Goal: Transaction & Acquisition: Obtain resource

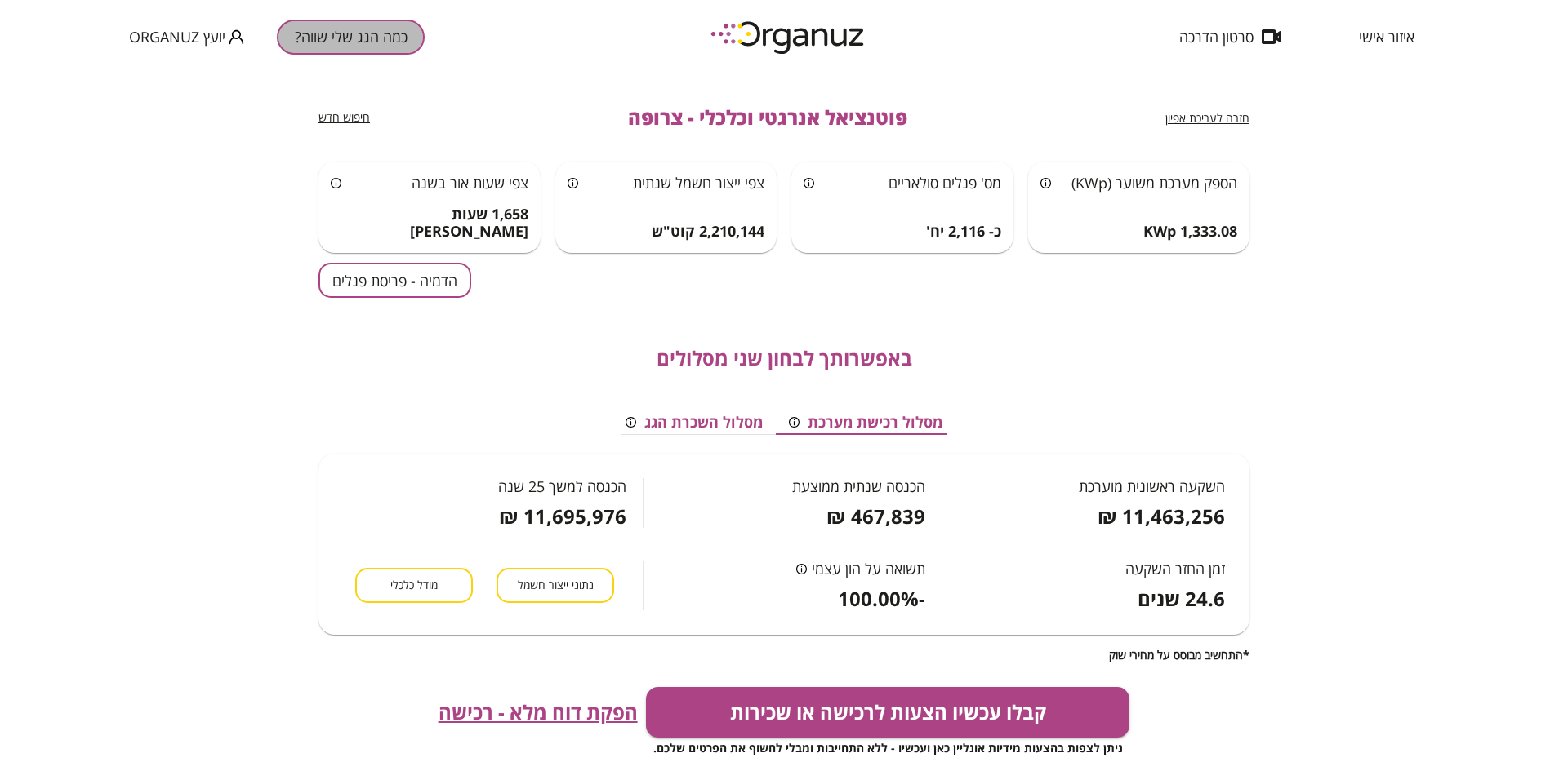
click at [340, 40] on button "כמה הגג שלי שווה?" at bounding box center [351, 37] width 148 height 35
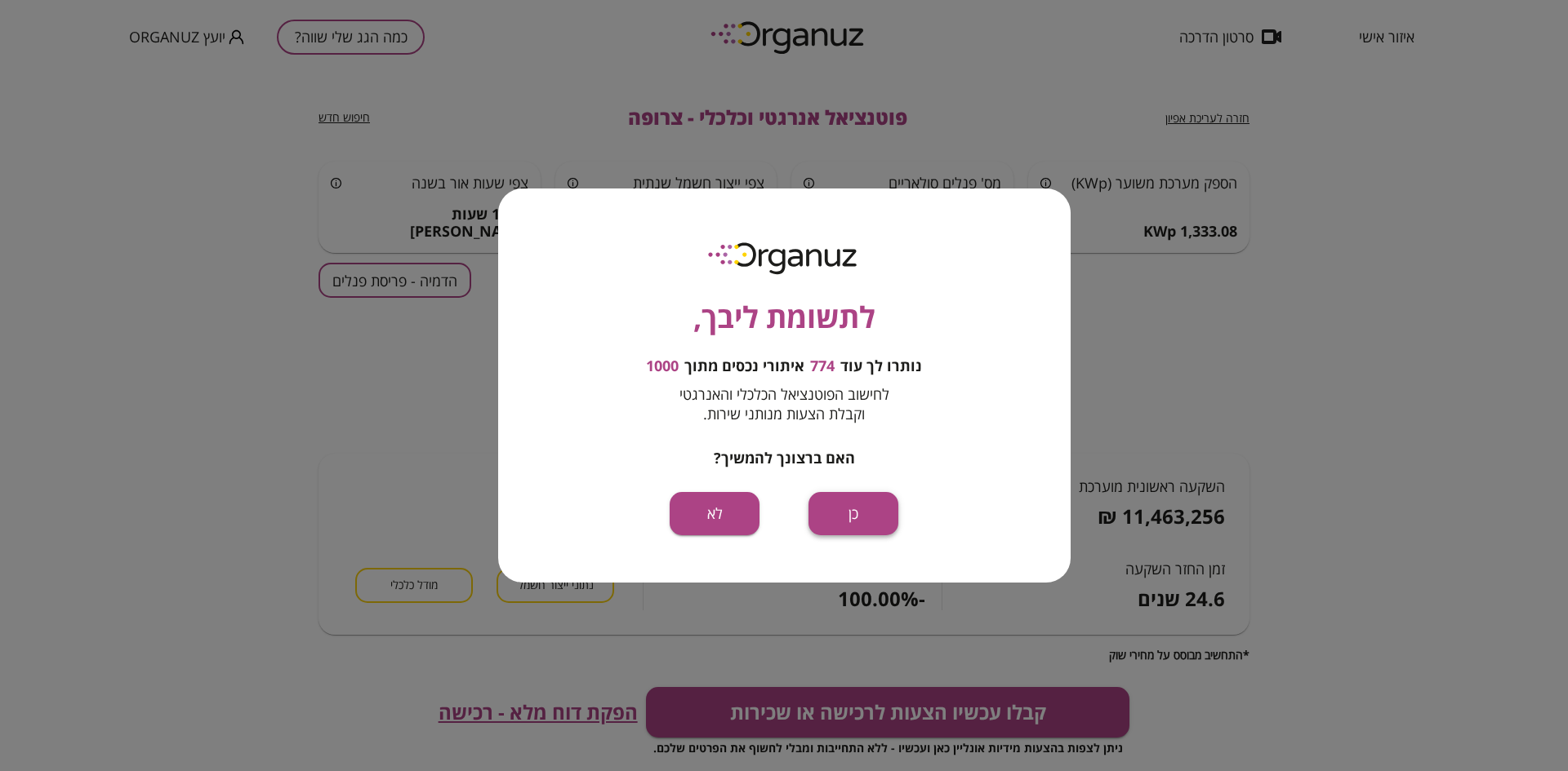
click at [842, 505] on button "כן" at bounding box center [853, 514] width 90 height 43
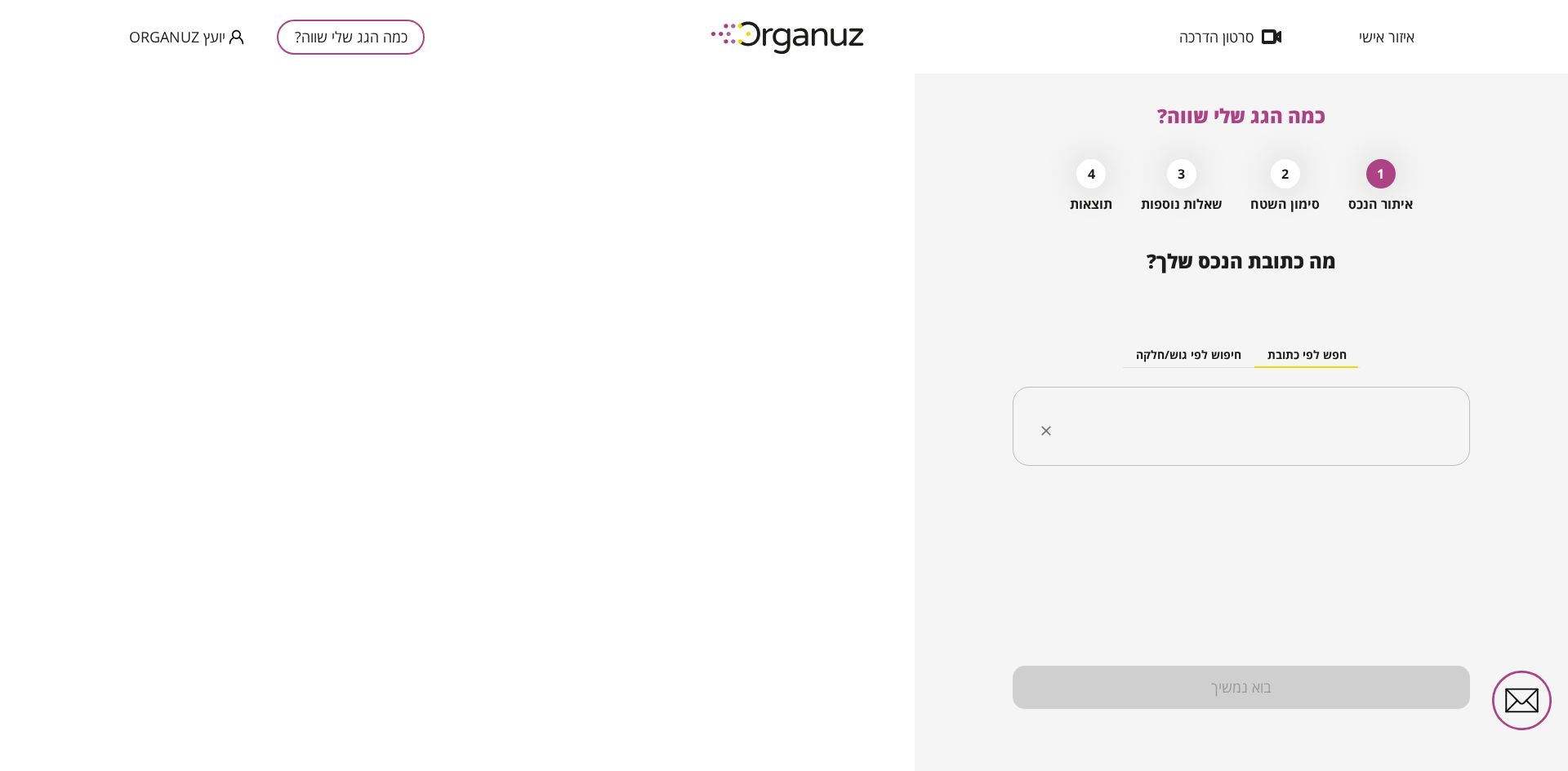
click at [1269, 413] on input "text" at bounding box center [1248, 427] width 406 height 41
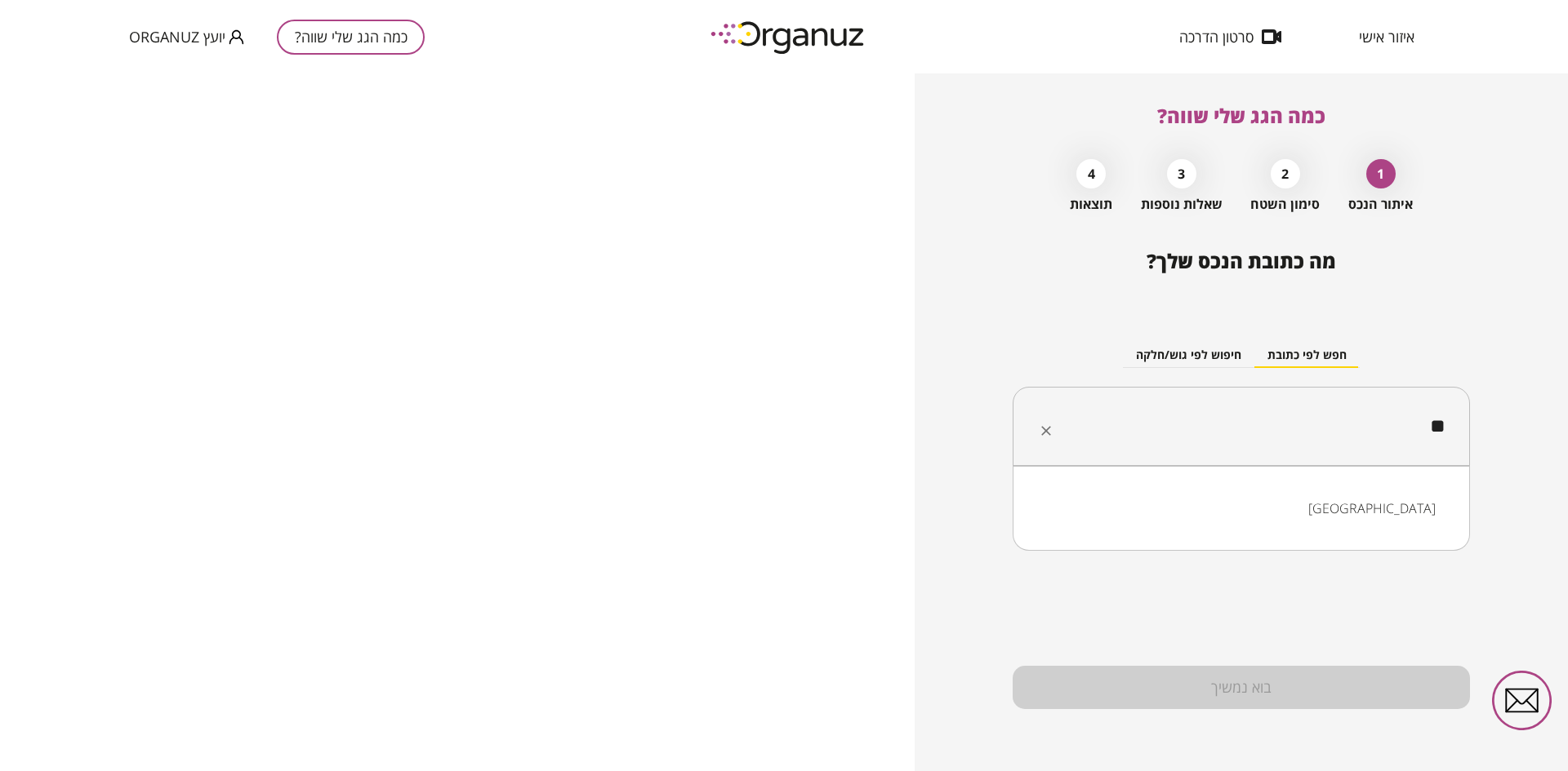
type input "*"
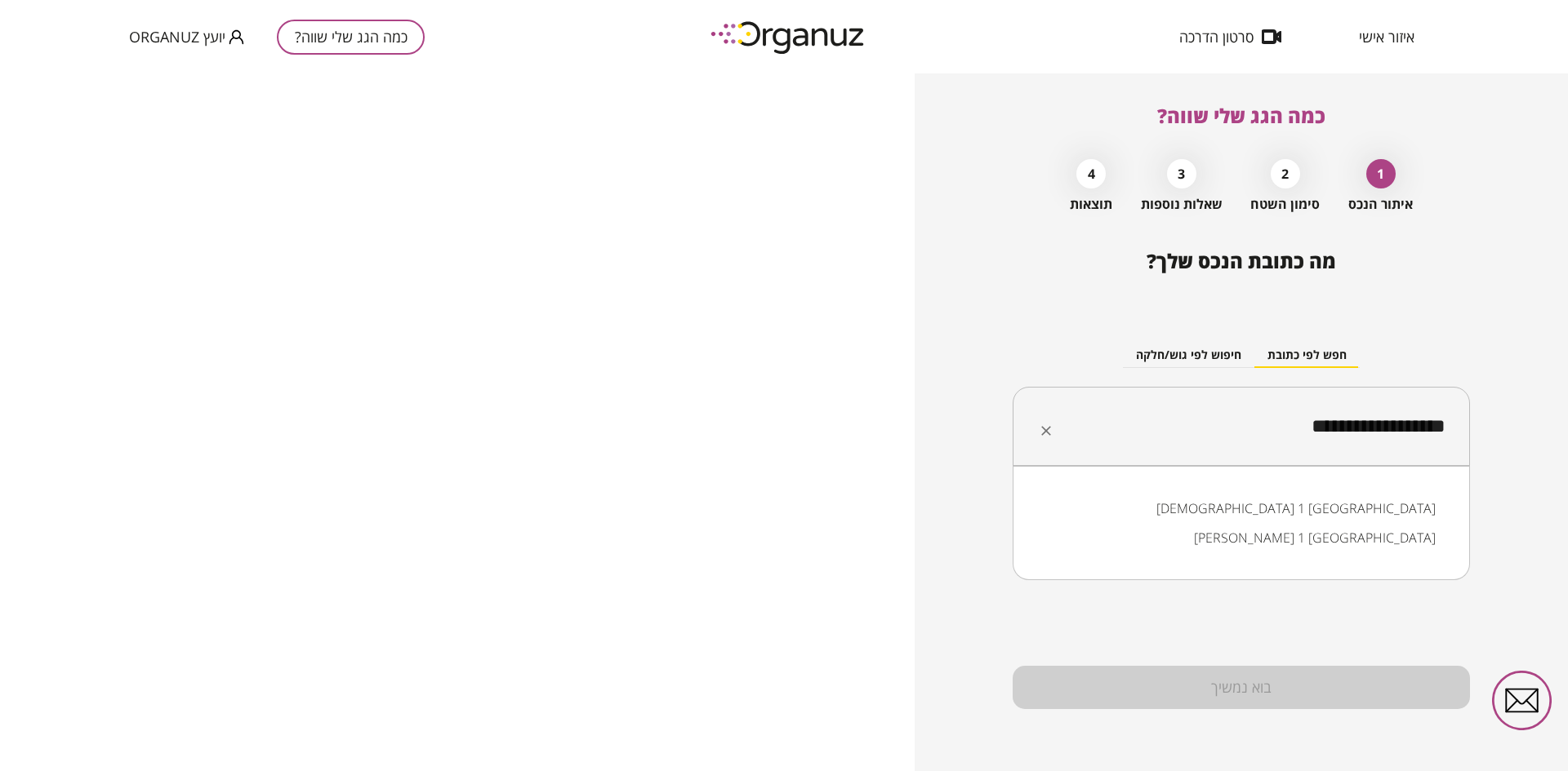
click at [1372, 495] on li "[DEMOGRAPHIC_DATA] 1 [GEOGRAPHIC_DATA]" at bounding box center [1241, 509] width 415 height 30
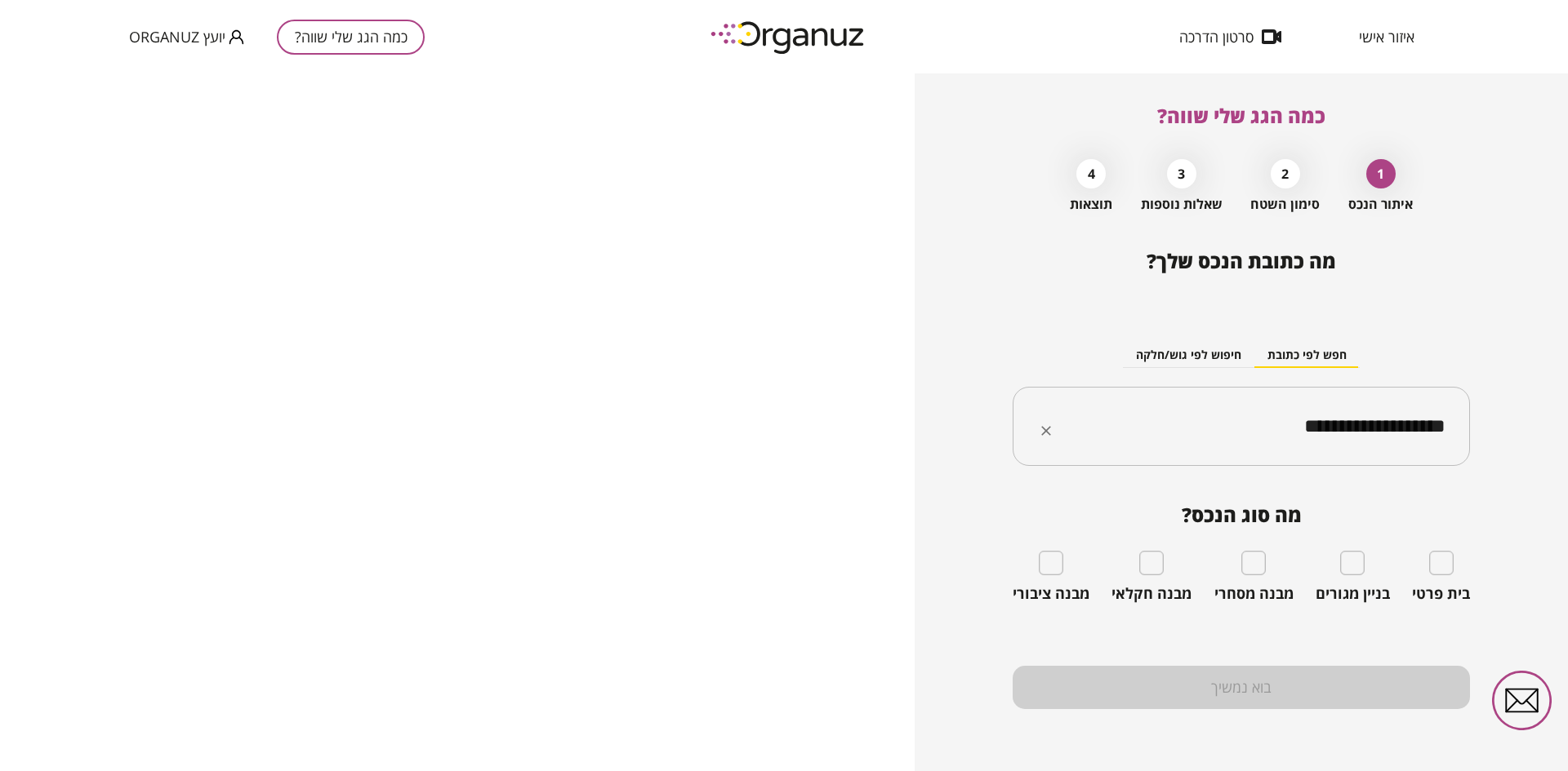
type input "**********"
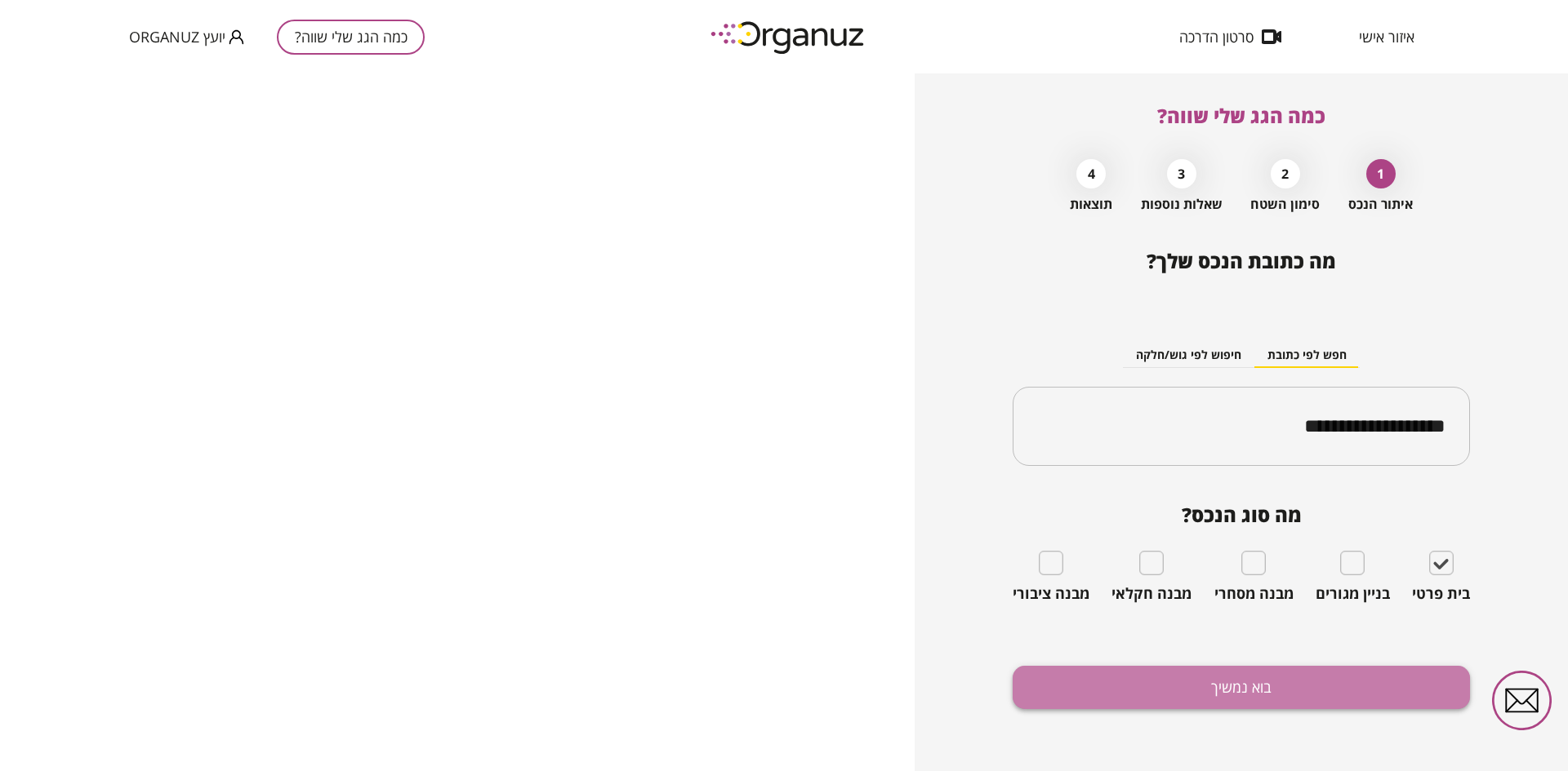
click at [1298, 691] on button "בוא נמשיך" at bounding box center [1241, 687] width 457 height 43
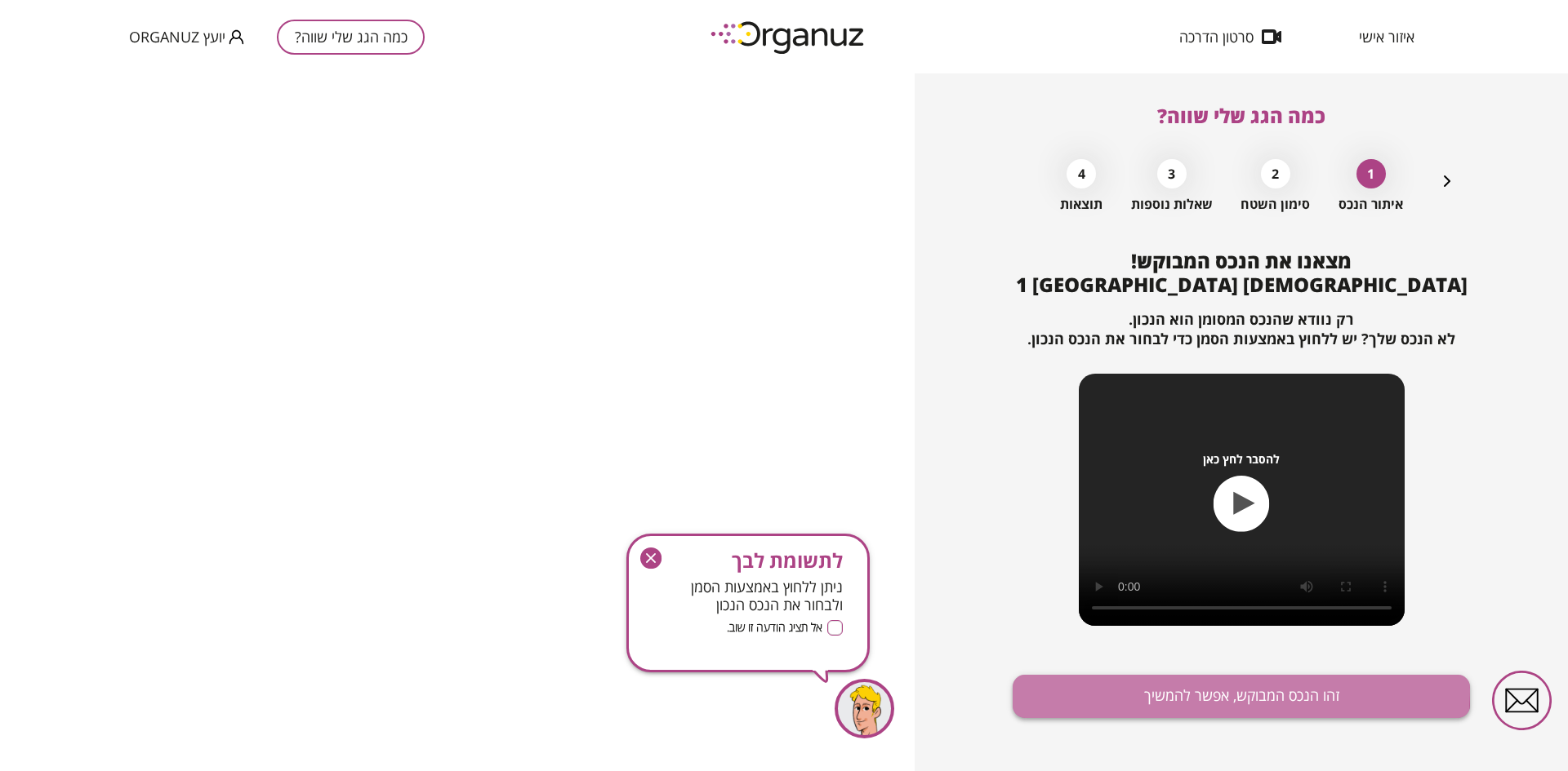
click at [1156, 691] on button "זהו הנכס המבוקש, אפשר להמשיך" at bounding box center [1241, 696] width 457 height 43
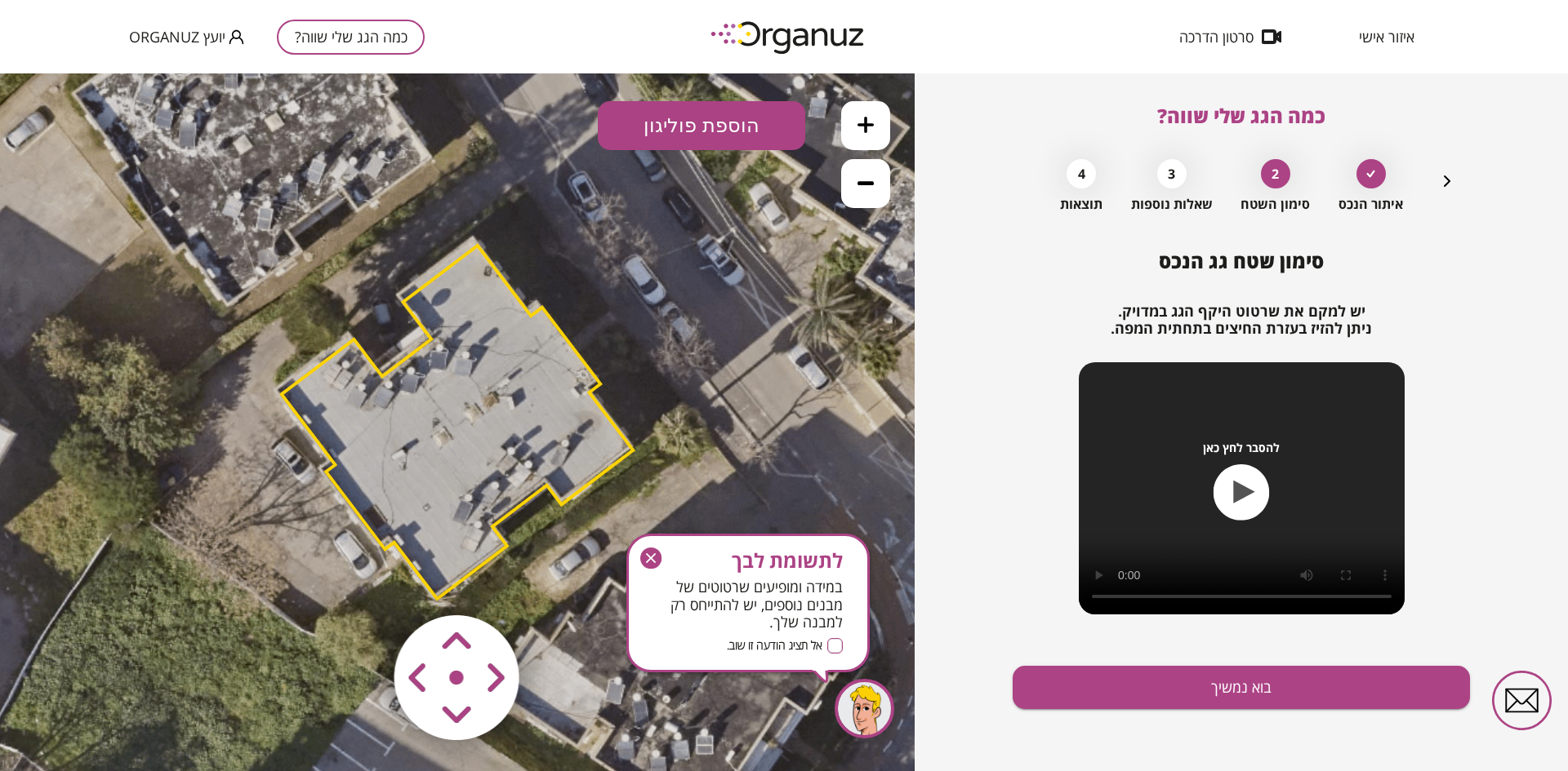
click at [649, 556] on icon "button" at bounding box center [650, 558] width 10 height 10
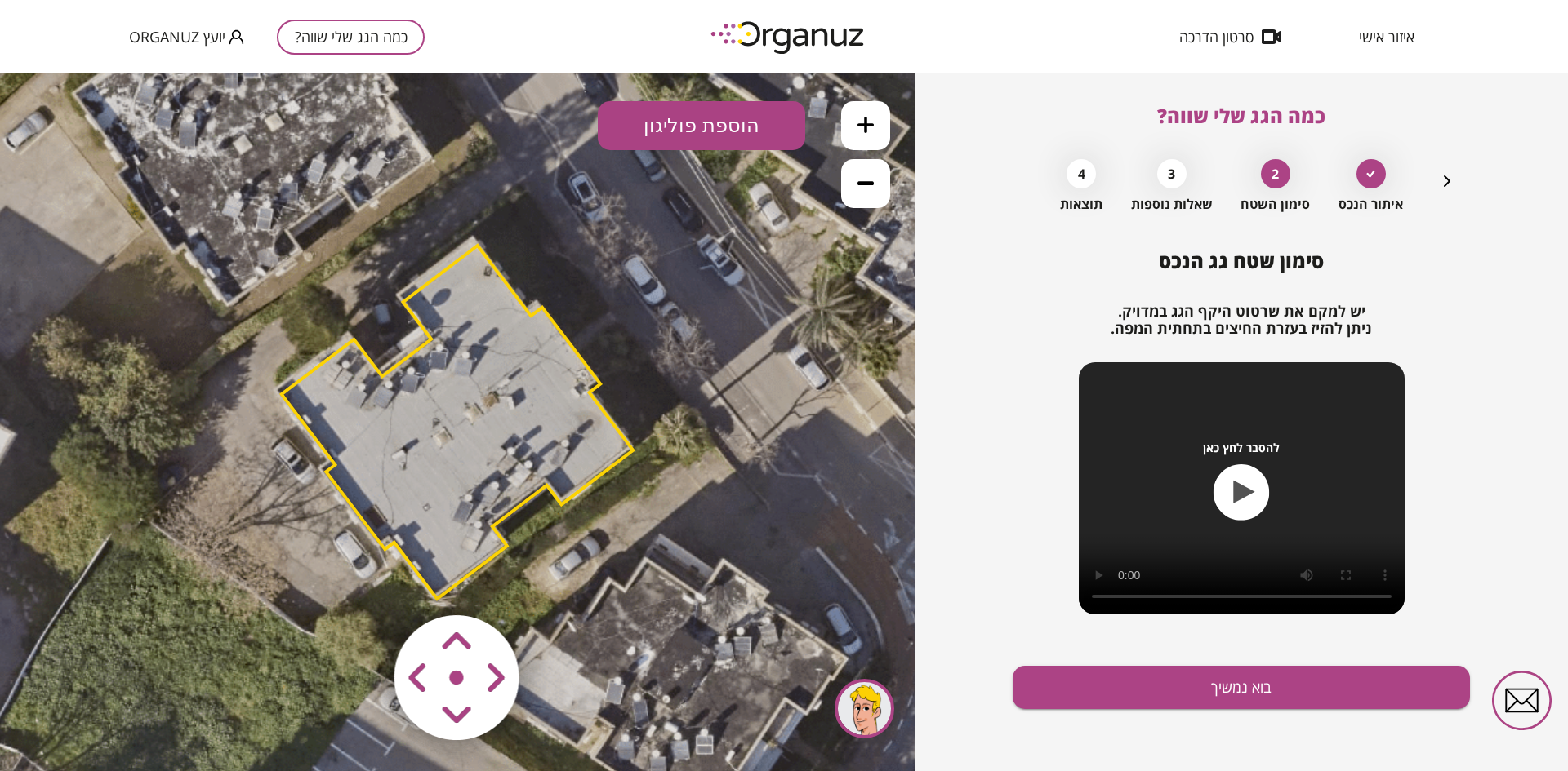
click at [360, 581] on area at bounding box center [360, 581] width 0 height 0
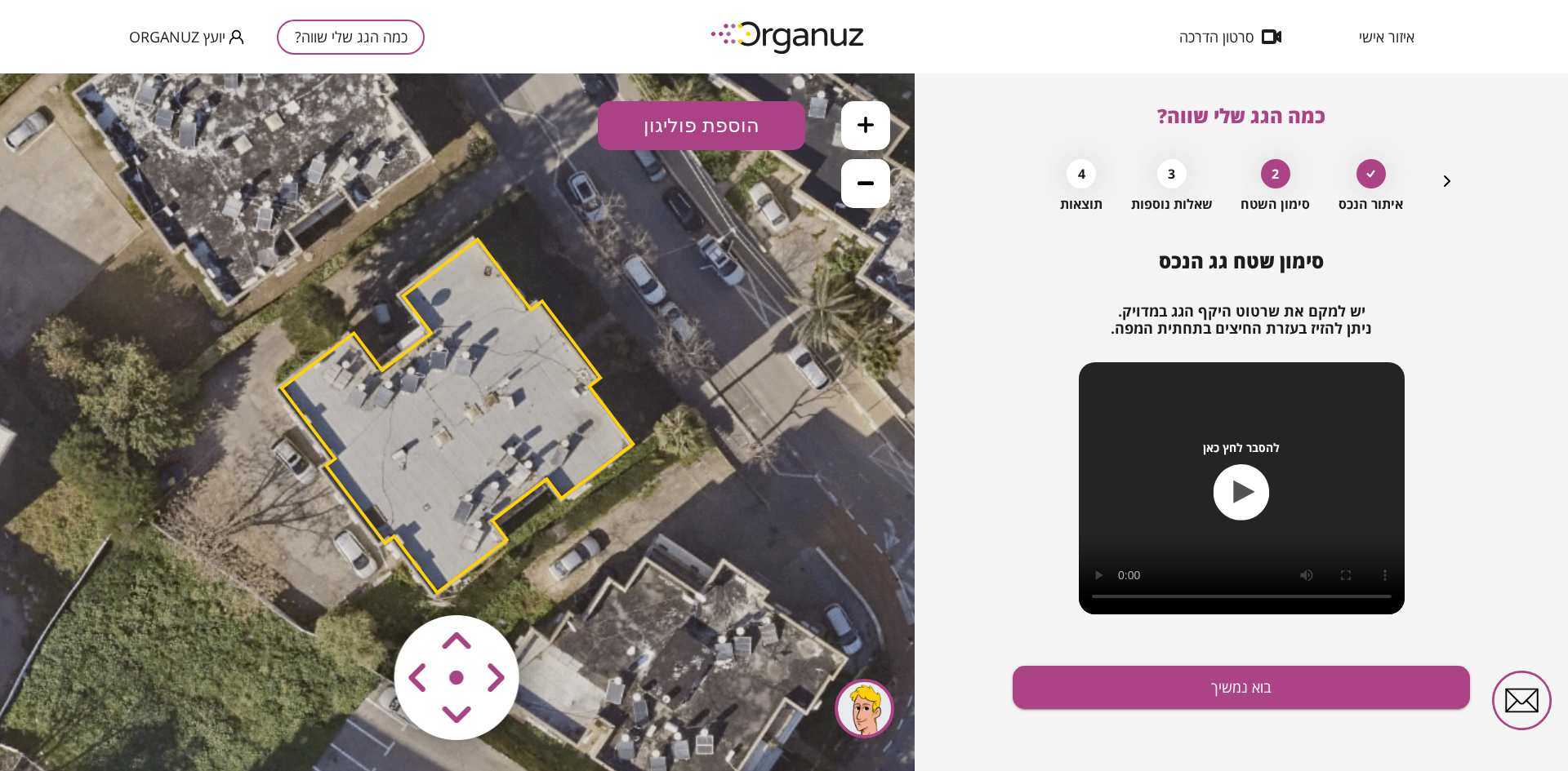
click at [360, 581] on area at bounding box center [360, 581] width 0 height 0
click at [1152, 684] on button "בוא נמשיך" at bounding box center [1241, 687] width 457 height 43
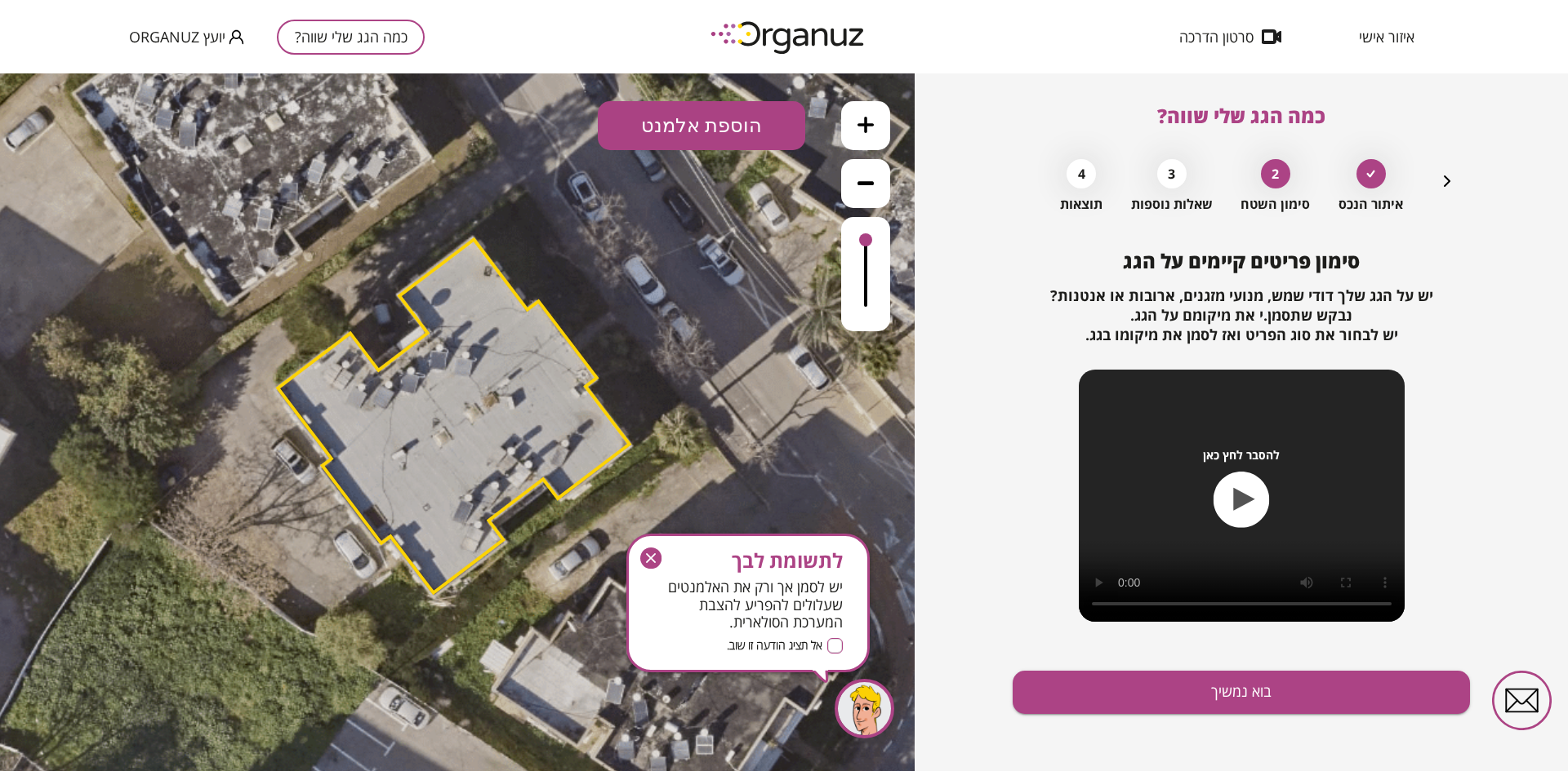
click at [685, 126] on button "הוספת אלמנט" at bounding box center [701, 125] width 208 height 49
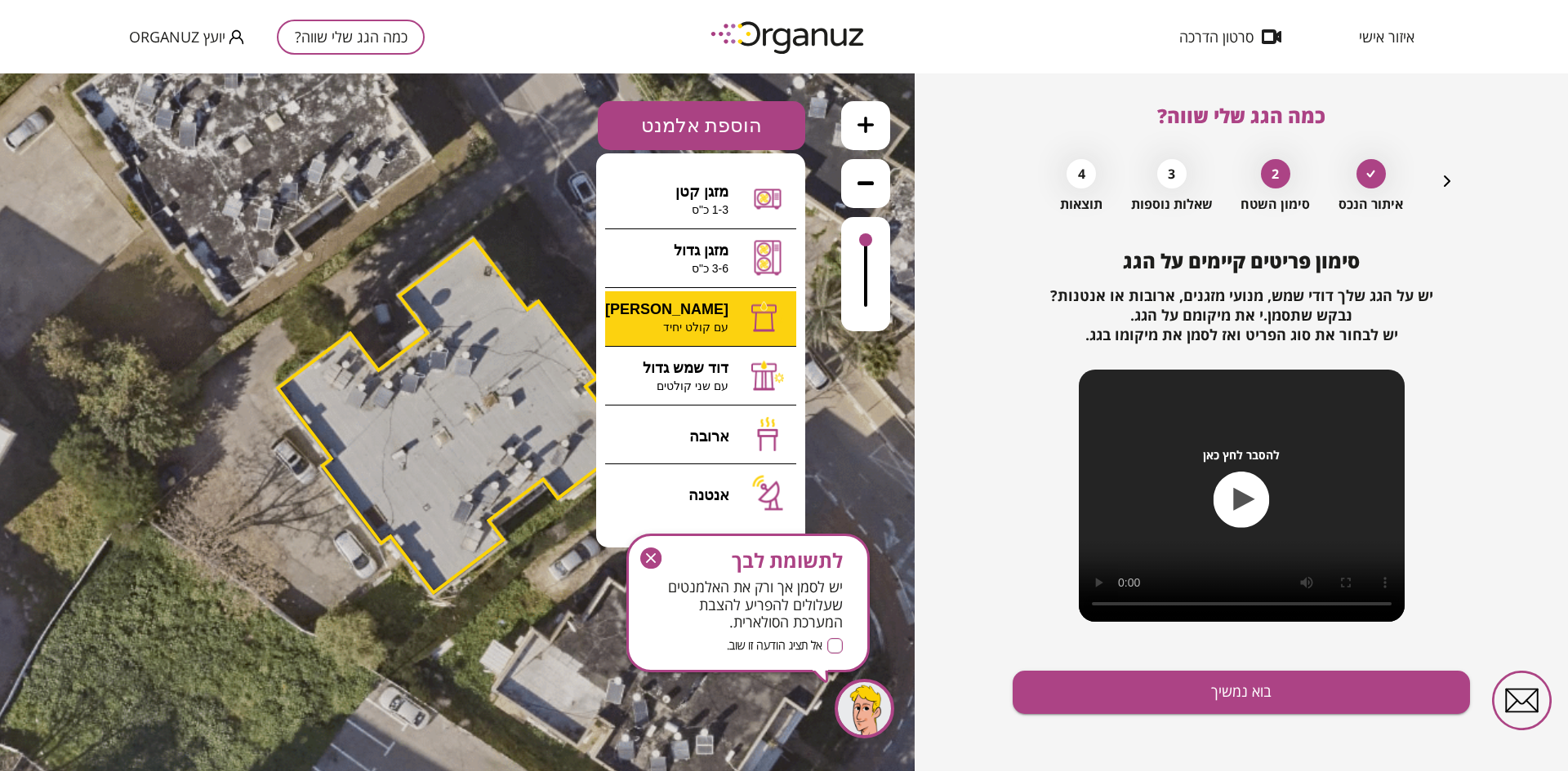
click at [682, 297] on div ".st0 { fill: #FFFFFF; } 10" at bounding box center [457, 422] width 915 height 698
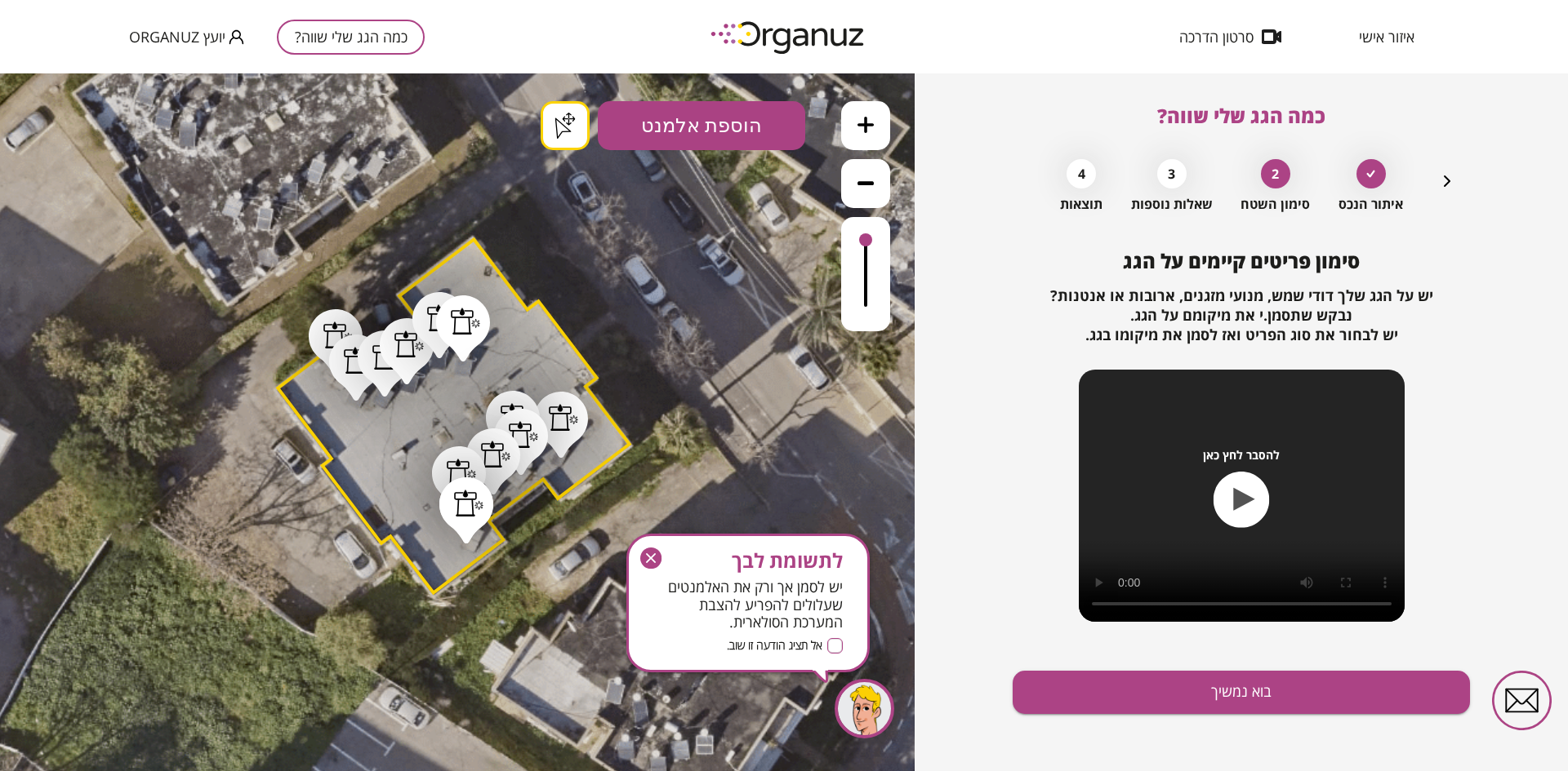
drag, startPoint x: 466, startPoint y: 537, endPoint x: 639, endPoint y: 603, distance: 185.2
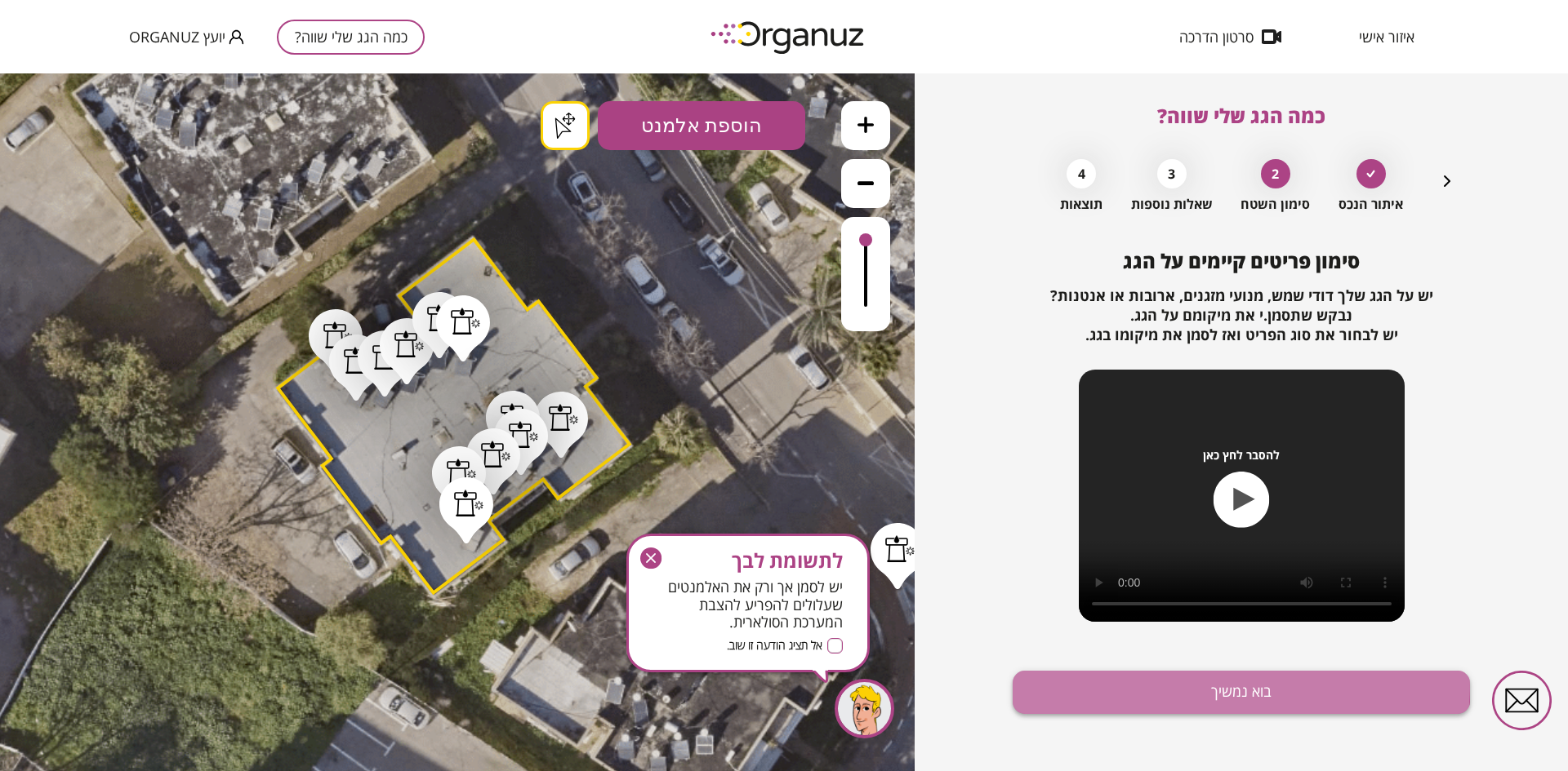
click at [1046, 683] on button "בוא נמשיך" at bounding box center [1241, 693] width 457 height 43
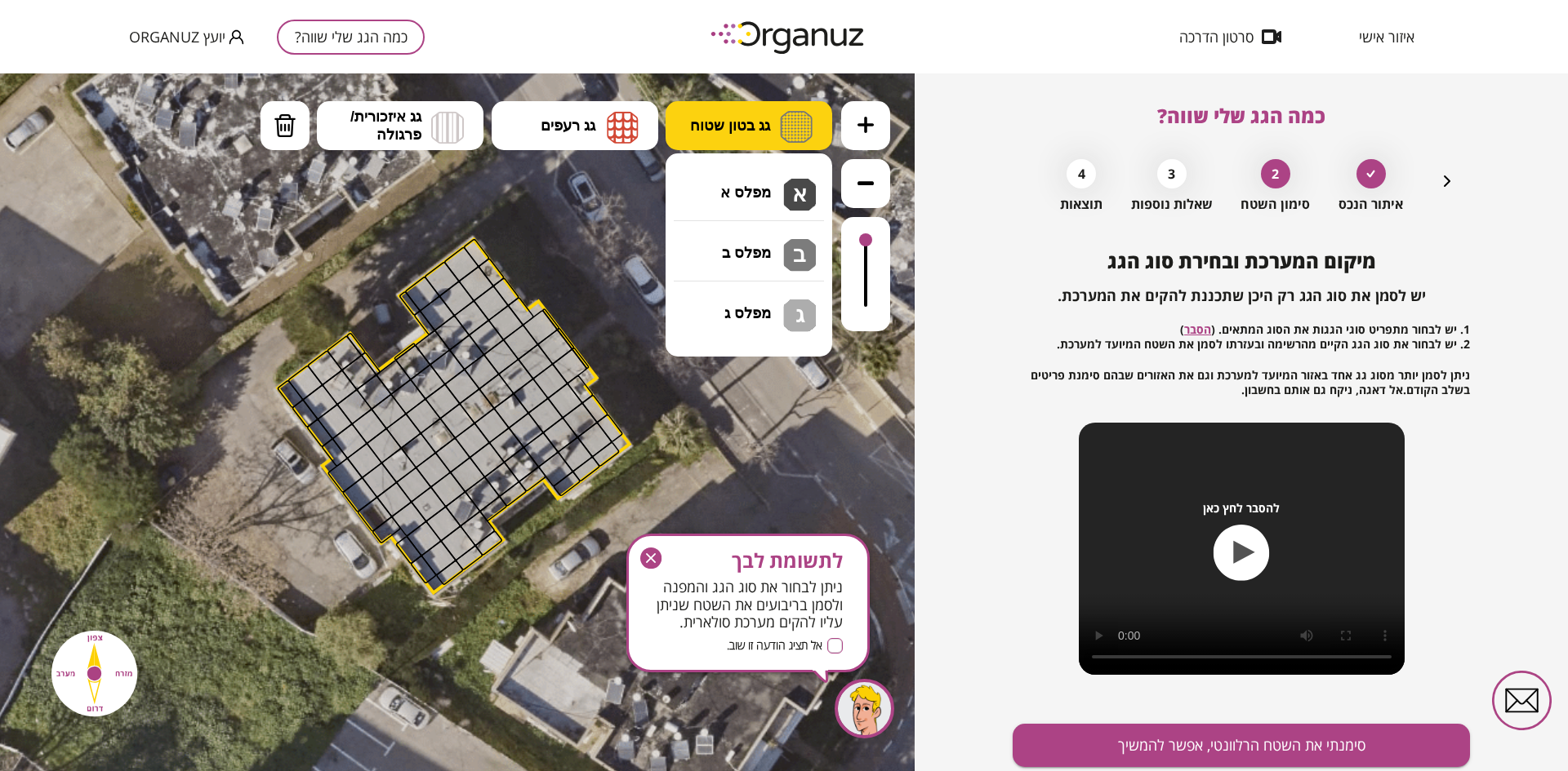
click at [760, 136] on button "גג בטון שטוח" at bounding box center [749, 125] width 167 height 49
click at [759, 191] on div ".st0 { fill: #FFFFFF; } .st0 { fill: #FFFFFF; }" at bounding box center [457, 422] width 915 height 698
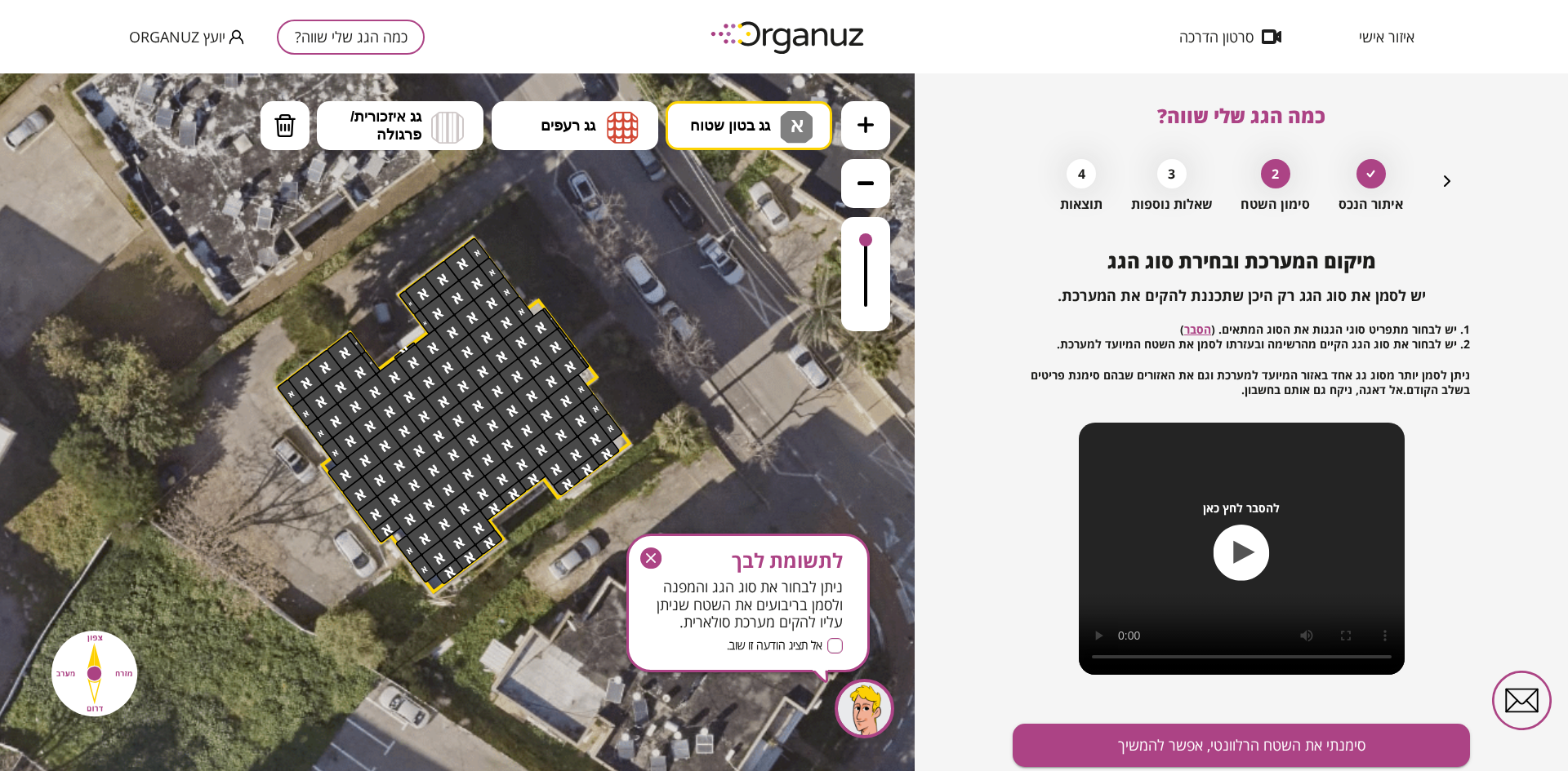
drag, startPoint x: 473, startPoint y: 253, endPoint x: 477, endPoint y: 549, distance: 296.0
click at [1192, 741] on button "סימנתי את השטח הרלוונטי, אפשר להמשיך" at bounding box center [1241, 746] width 457 height 43
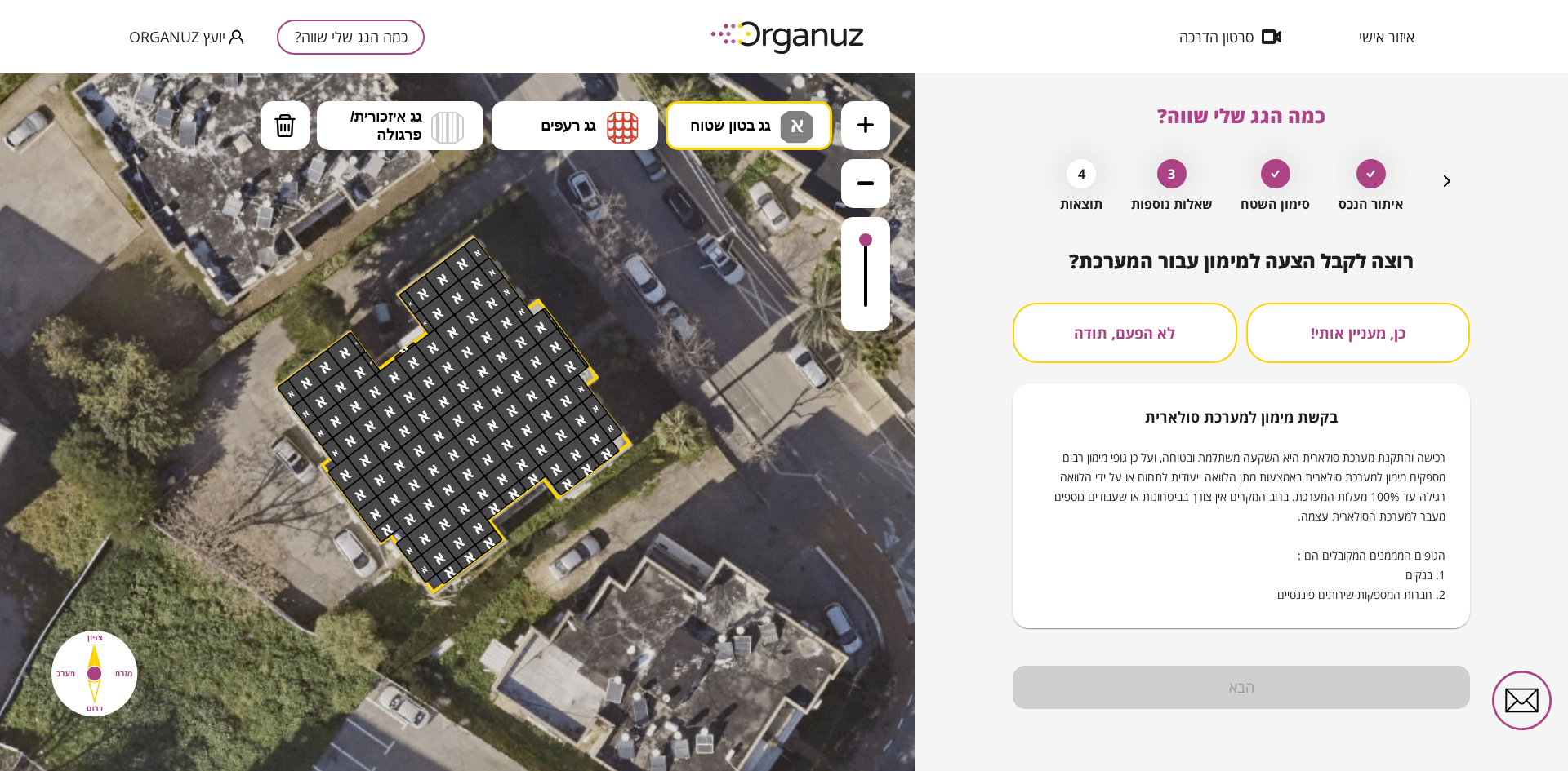
drag, startPoint x: 1099, startPoint y: 319, endPoint x: 1079, endPoint y: 331, distance: 23.3
click at [1101, 321] on button "לא הפעם, תודה" at bounding box center [1124, 333] width 225 height 60
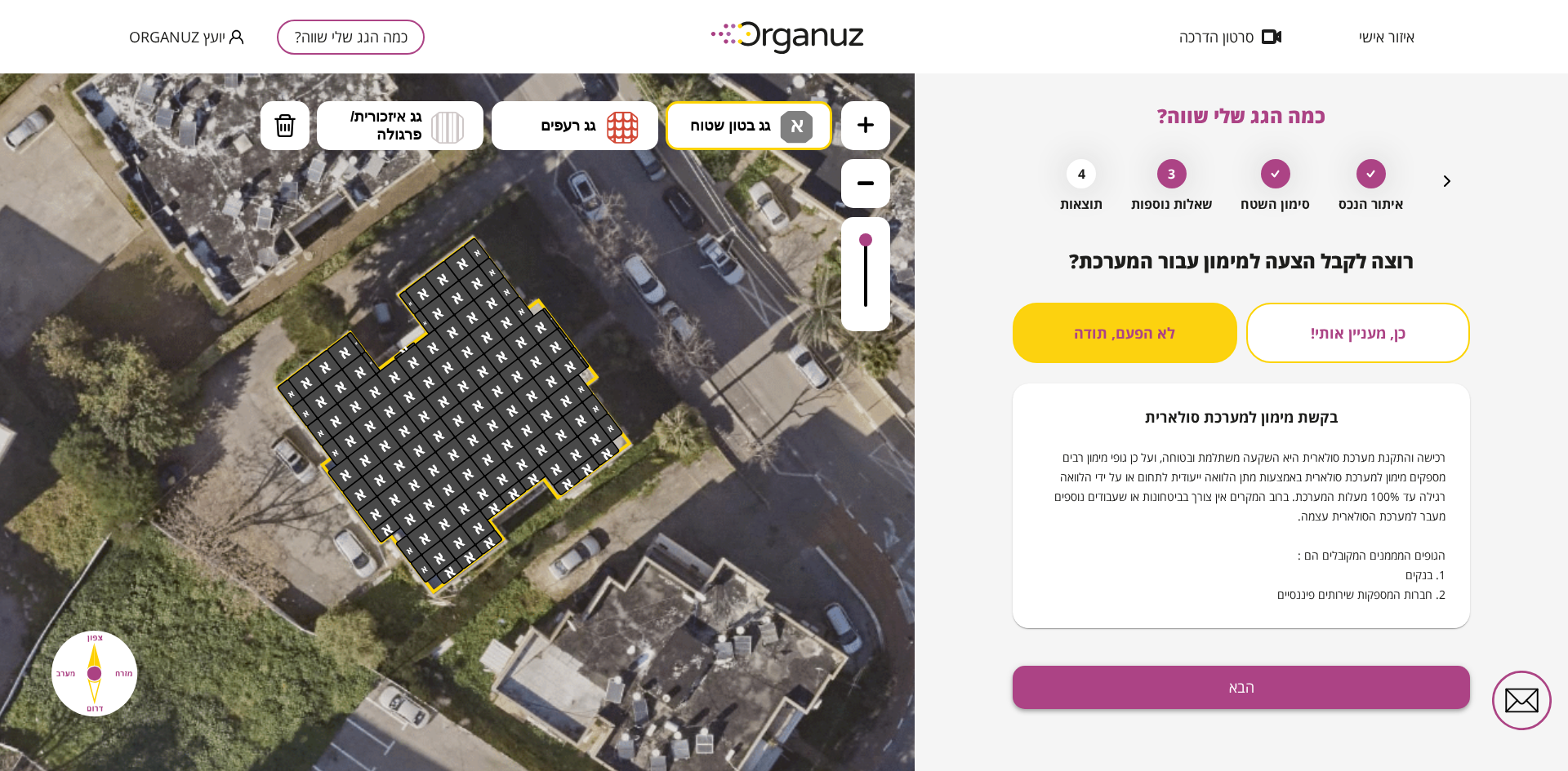
click at [1095, 677] on button "הבא" at bounding box center [1241, 687] width 457 height 43
